Goal: Check status: Check status

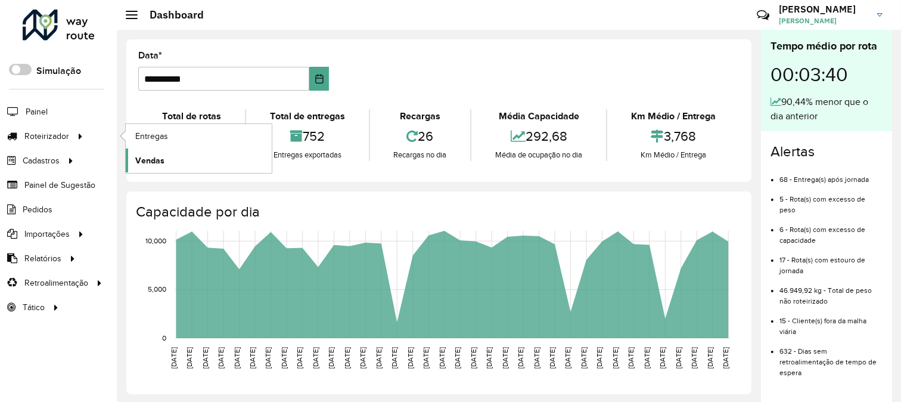
click at [144, 149] on link "Vendas" at bounding box center [199, 160] width 146 height 24
click at [147, 130] on span "Entregas" at bounding box center [152, 136] width 34 height 13
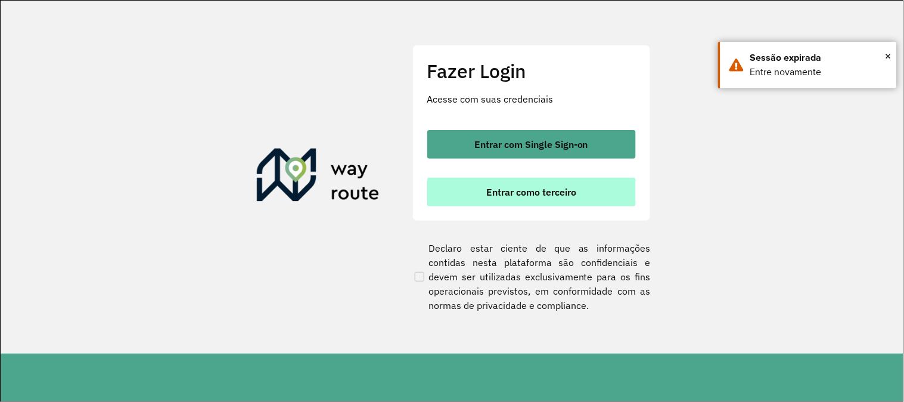
click at [545, 194] on span "Entrar como terceiro" at bounding box center [531, 192] width 90 height 10
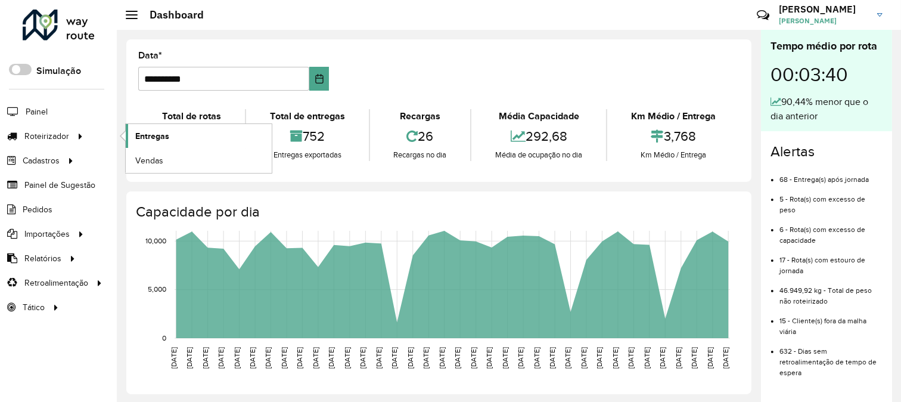
click at [165, 139] on span "Entregas" at bounding box center [152, 136] width 34 height 13
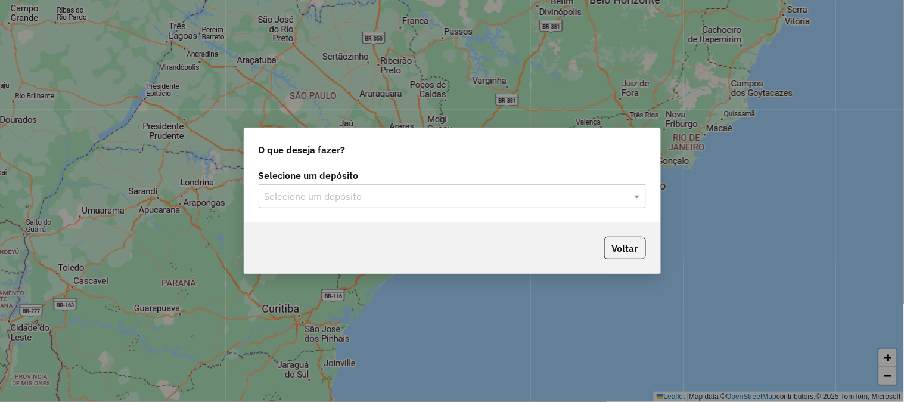
click at [385, 187] on div "Selecione um depósito" at bounding box center [452, 196] width 387 height 24
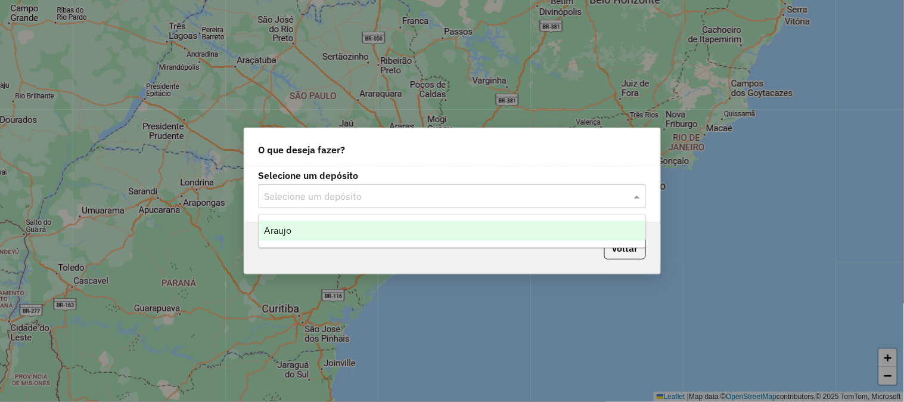
click at [356, 235] on div "Araujo" at bounding box center [452, 230] width 386 height 20
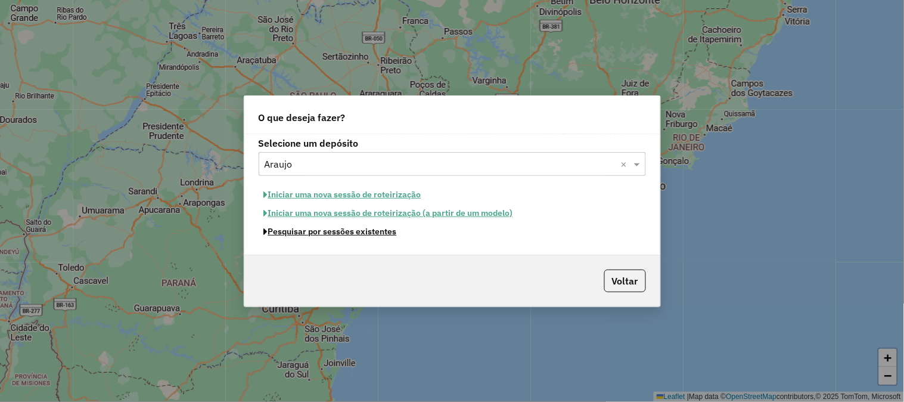
click at [352, 229] on button "Pesquisar por sessões existentes" at bounding box center [331, 231] width 144 height 18
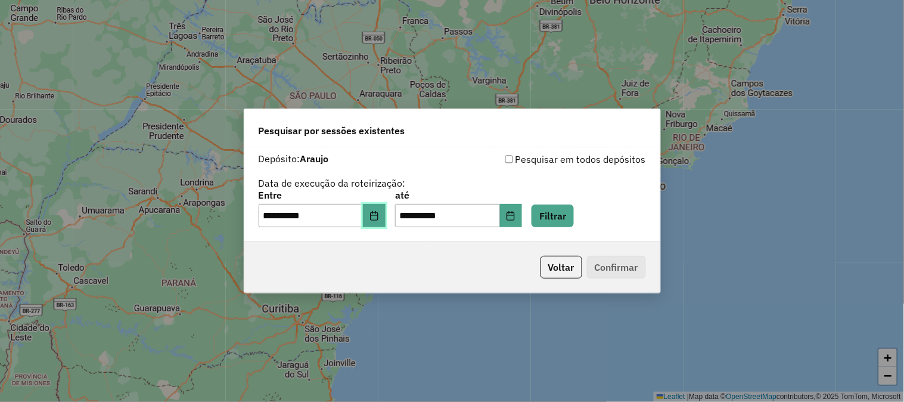
click at [386, 215] on button "Choose Date" at bounding box center [374, 216] width 23 height 24
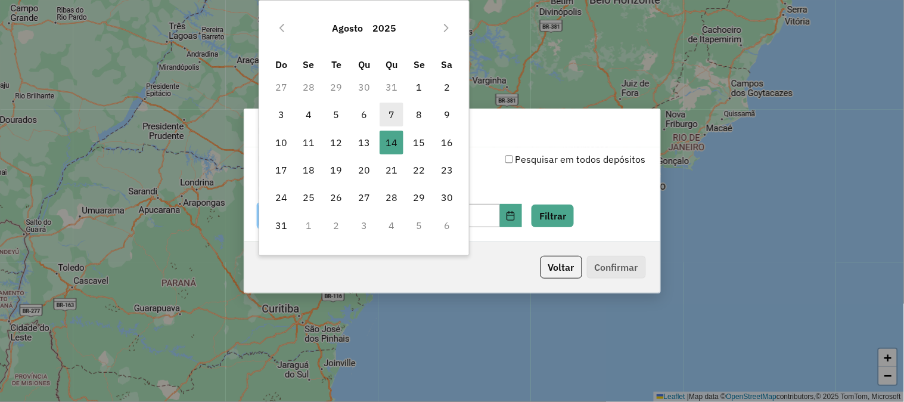
click at [391, 116] on span "7" at bounding box center [392, 114] width 24 height 24
type input "**********"
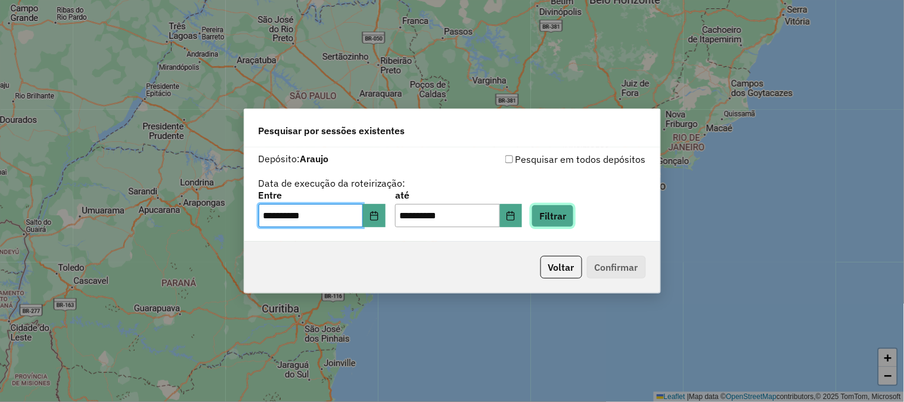
click at [572, 213] on button "Filtrar" at bounding box center [552, 215] width 42 height 23
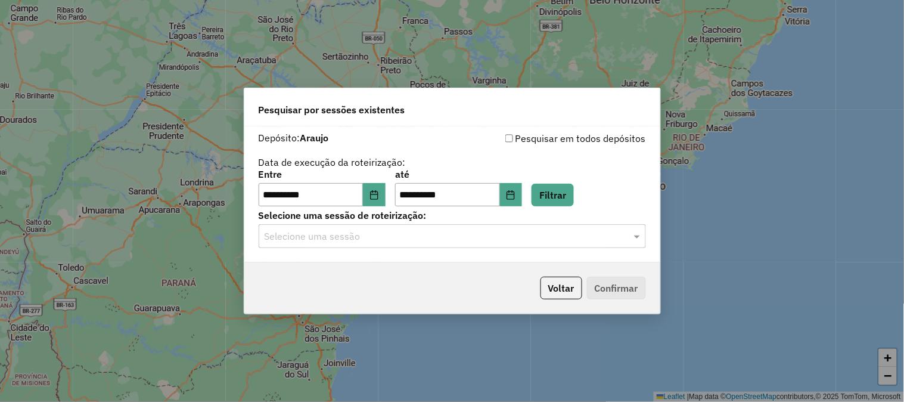
click at [412, 247] on div "Selecione uma sessão" at bounding box center [452, 236] width 387 height 24
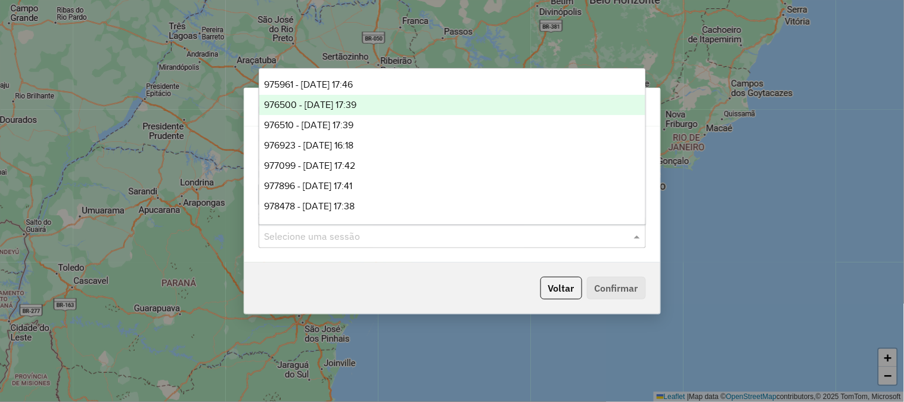
click at [424, 110] on div "976500 - 08/08/2025 17:39" at bounding box center [452, 105] width 386 height 20
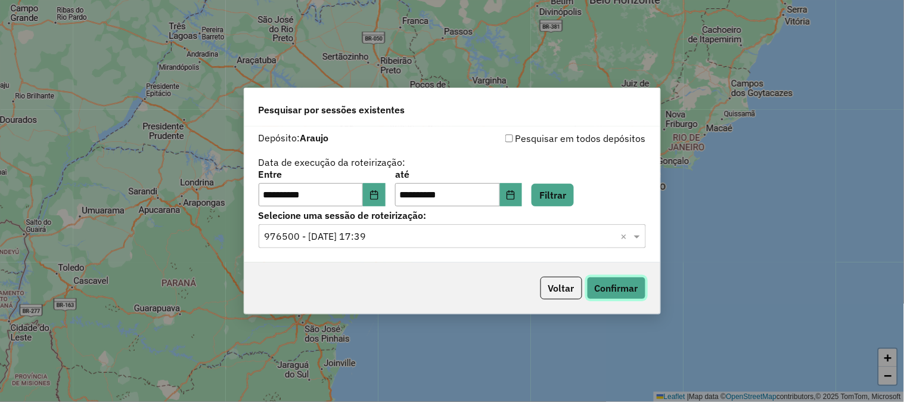
click at [610, 287] on button "Confirmar" at bounding box center [616, 287] width 59 height 23
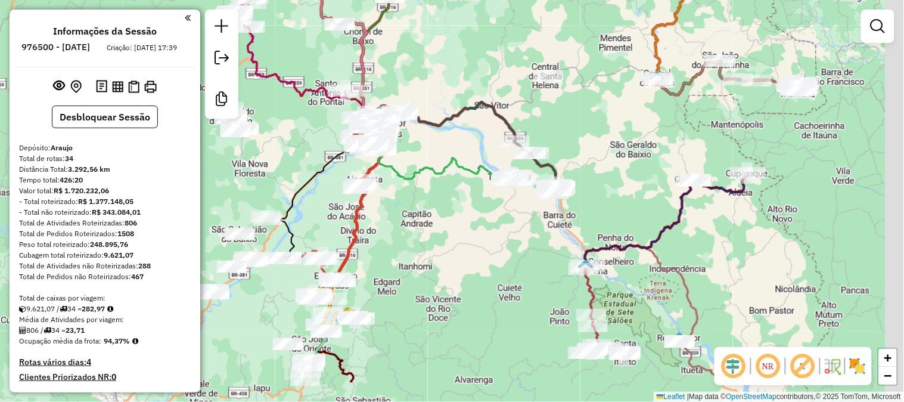
drag, startPoint x: 0, startPoint y: 0, endPoint x: 475, endPoint y: 223, distance: 525.4
click at [485, 213] on div "Janela de atendimento Grade de atendimento Capacidade Transportadoras Veículos …" at bounding box center [452, 201] width 904 height 402
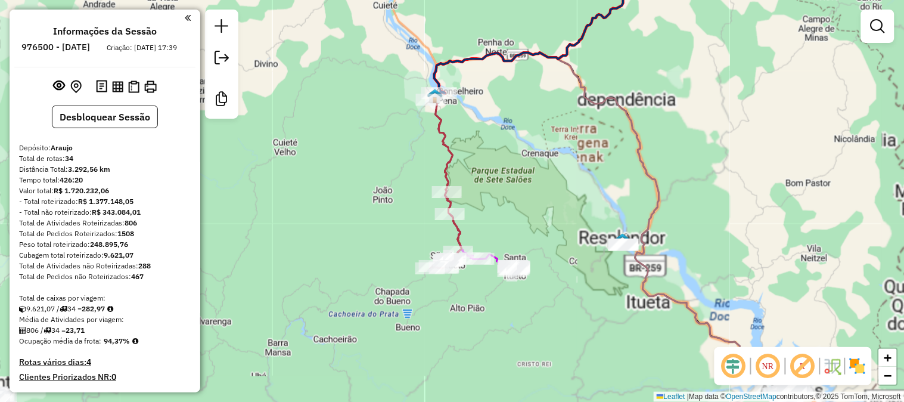
drag, startPoint x: 588, startPoint y: 260, endPoint x: 554, endPoint y: 218, distance: 53.8
click at [554, 211] on div "Janela de atendimento Grade de atendimento Capacidade Transportadoras Veículos …" at bounding box center [452, 201] width 904 height 402
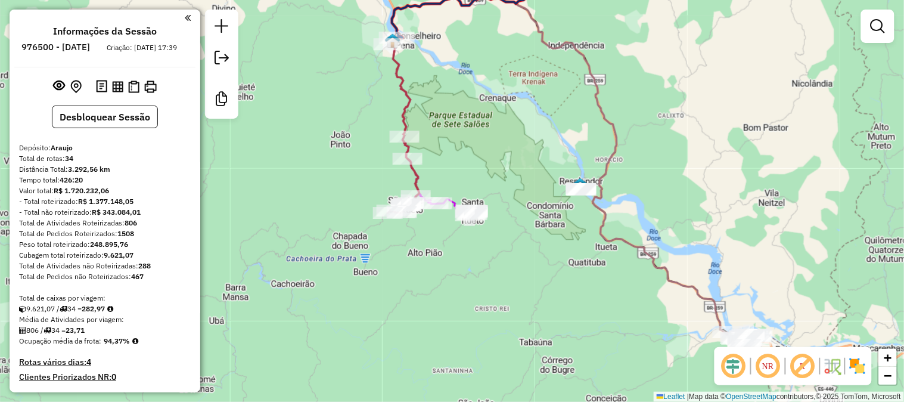
drag, startPoint x: 654, startPoint y: 200, endPoint x: 639, endPoint y: 185, distance: 20.2
click at [639, 183] on div "Janela de atendimento Grade de atendimento Capacidade Transportadoras Veículos …" at bounding box center [452, 201] width 904 height 402
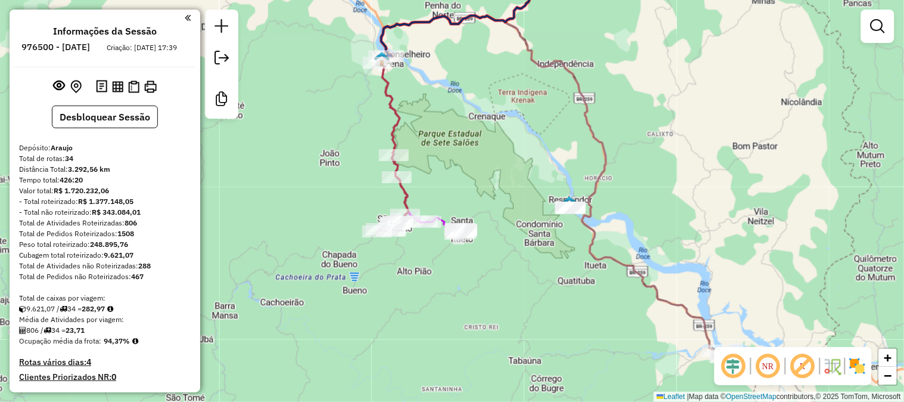
drag, startPoint x: 646, startPoint y: 220, endPoint x: 647, endPoint y: 235, distance: 14.3
click at [652, 257] on div "Janela de atendimento Grade de atendimento Capacidade Transportadoras Veículos …" at bounding box center [452, 201] width 904 height 402
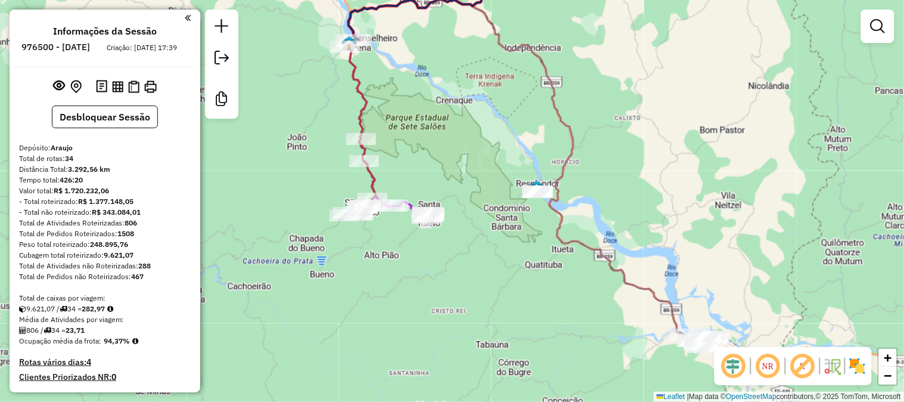
drag, startPoint x: 701, startPoint y: 212, endPoint x: 658, endPoint y: 191, distance: 48.0
click at [658, 191] on div "Janela de atendimento Grade de atendimento Capacidade Transportadoras Veículos …" at bounding box center [452, 201] width 904 height 402
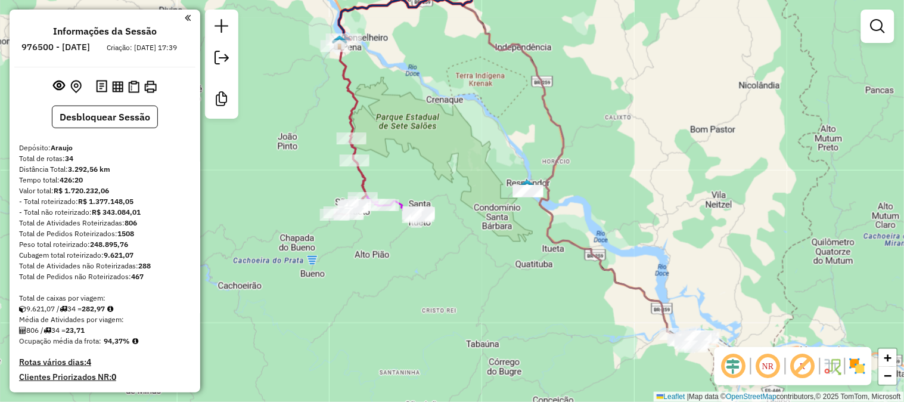
click at [644, 293] on icon at bounding box center [511, 169] width 344 height 341
select select "**********"
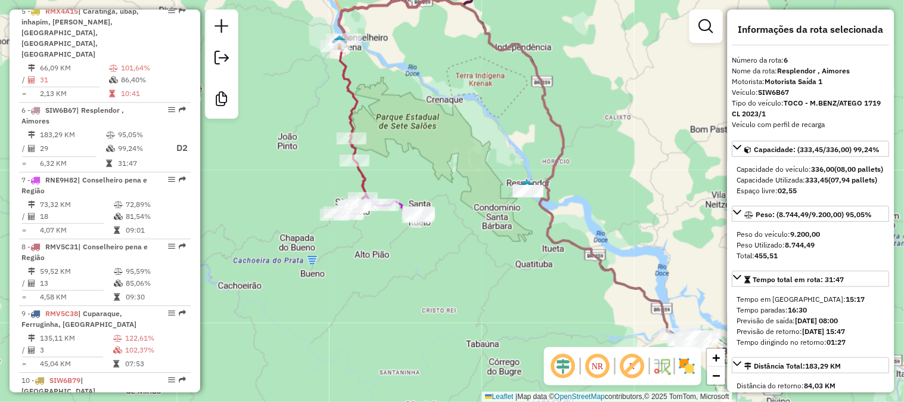
scroll to position [813, 0]
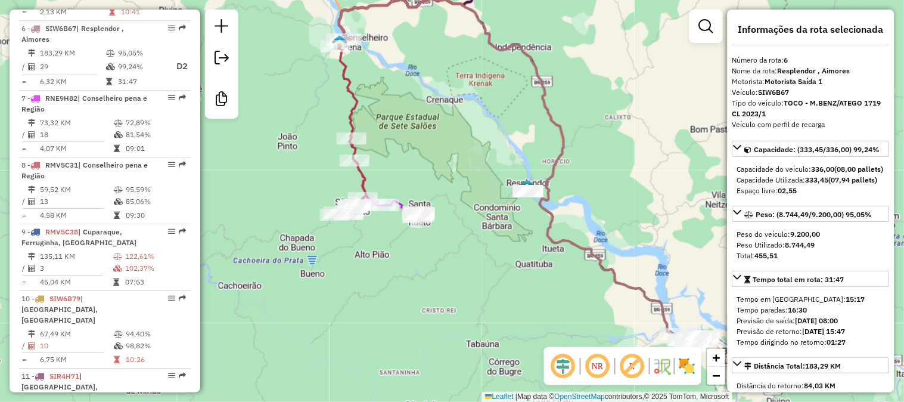
click at [352, 104] on icon at bounding box center [351, 126] width 32 height 175
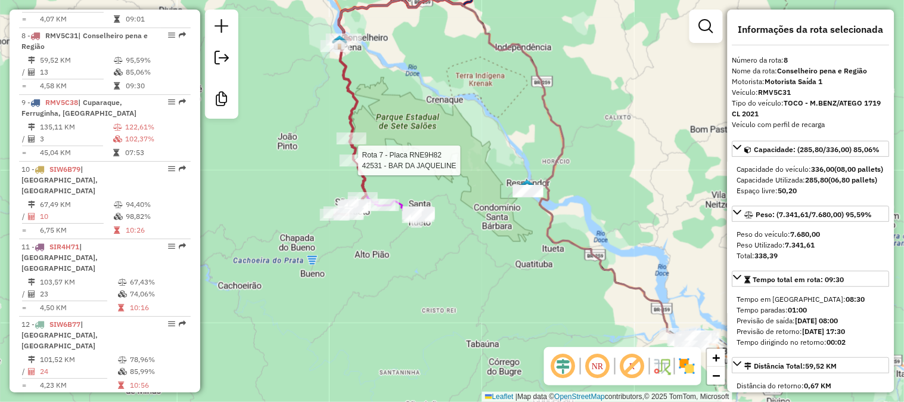
scroll to position [950, 0]
